Goal: Task Accomplishment & Management: Manage account settings

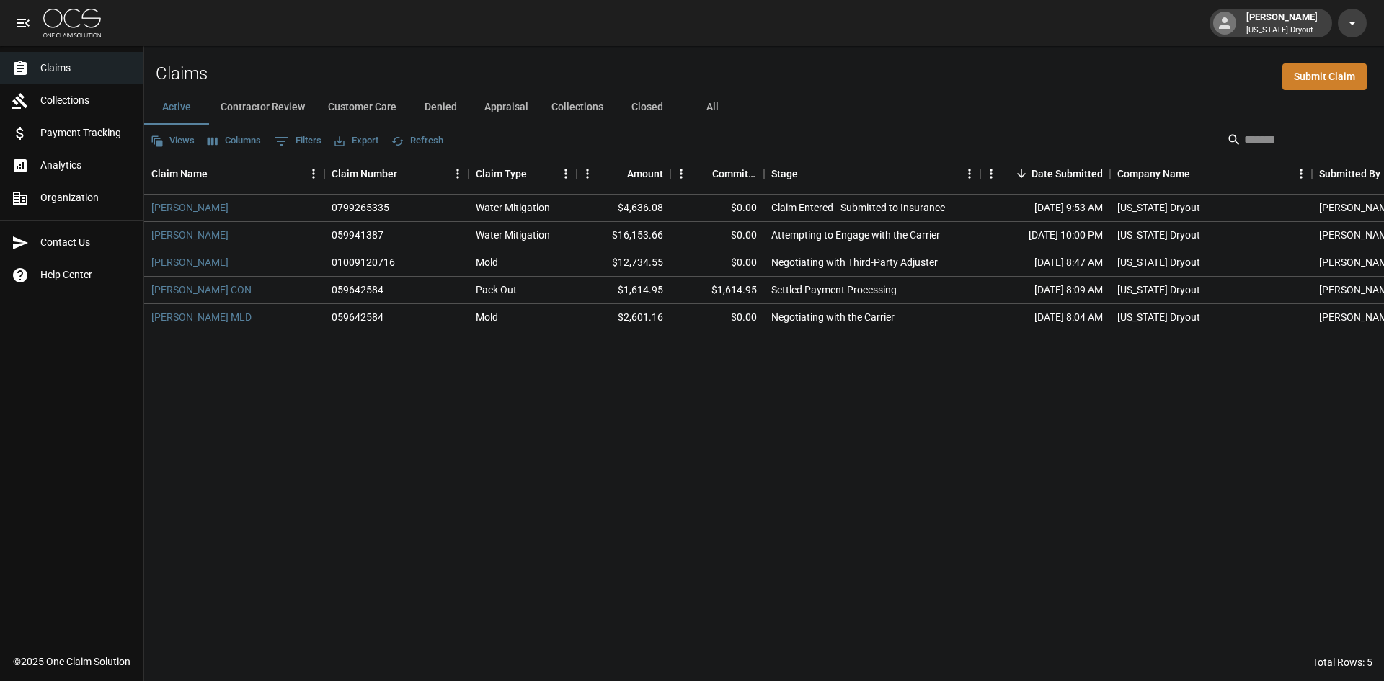
click at [53, 22] on img at bounding box center [72, 23] width 58 height 29
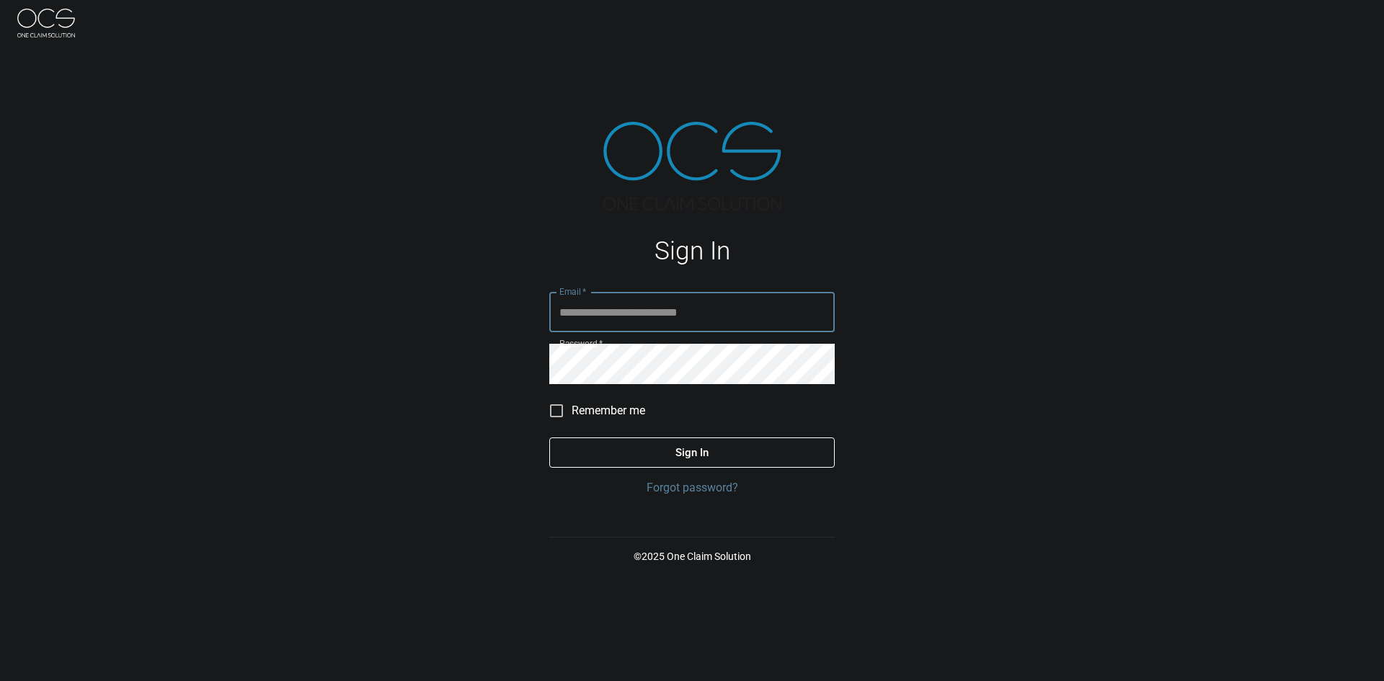
type input "**********"
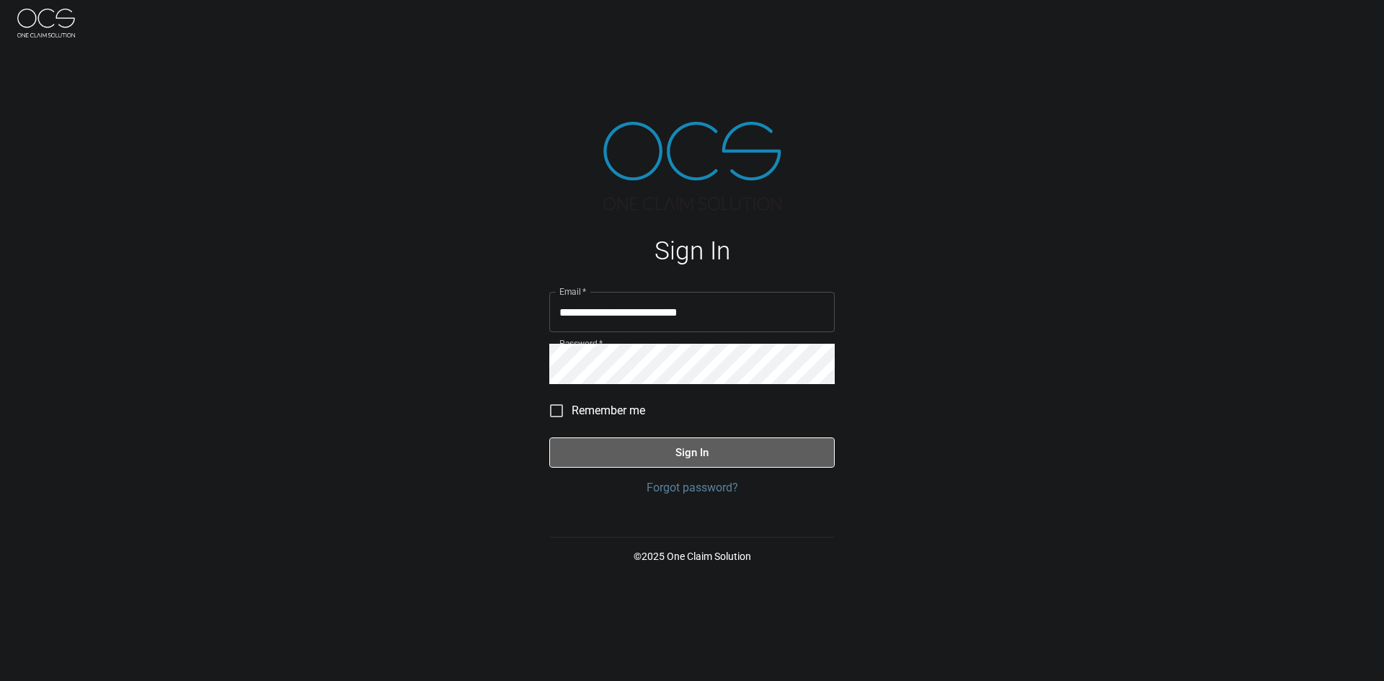
click at [734, 460] on button "Sign In" at bounding box center [692, 453] width 286 height 30
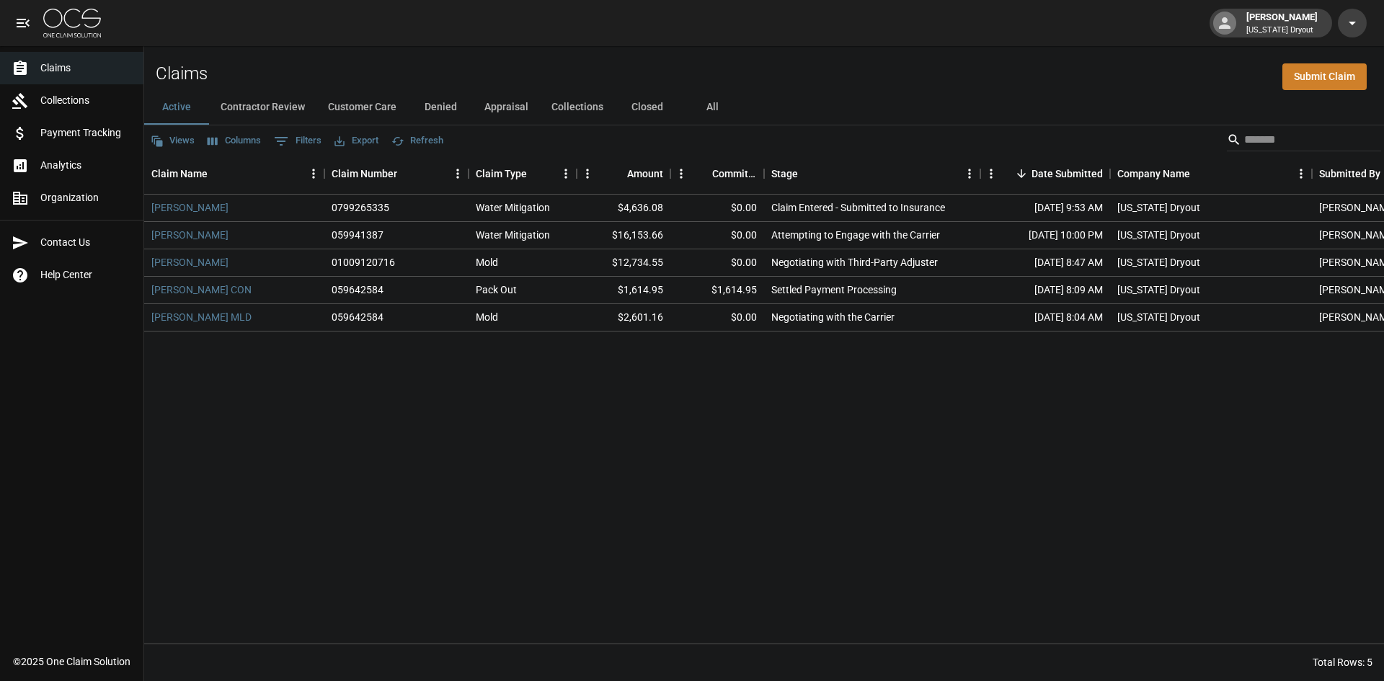
click at [642, 413] on div "Veronica Ochoa 0799265335 Water Mitigation $4,636.08 $0.00 Claim Entered - Subm…" at bounding box center [818, 419] width 1348 height 449
